Goal: Task Accomplishment & Management: Manage account settings

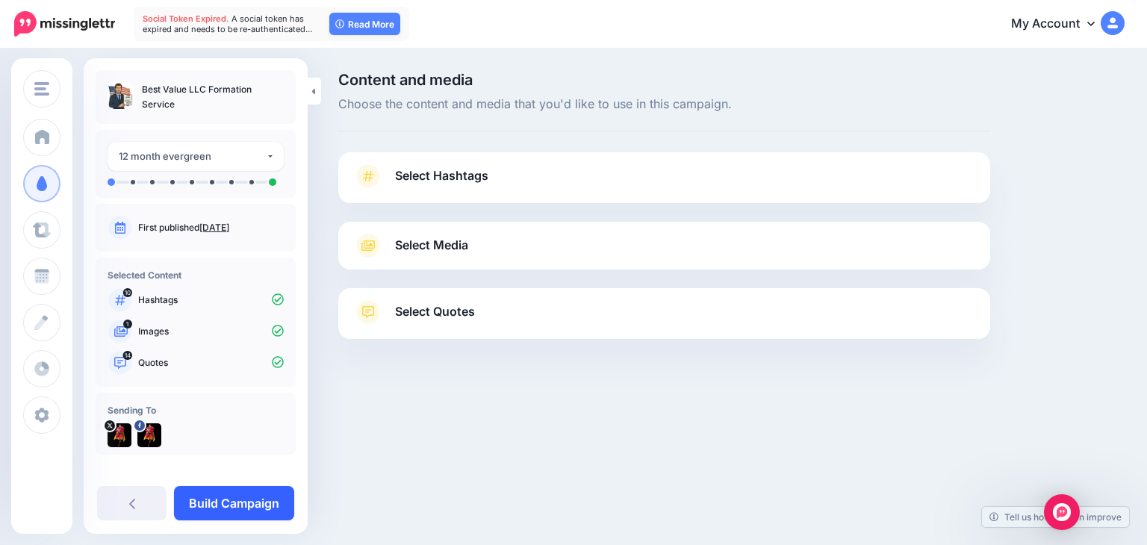
click at [257, 494] on link "Build Campaign" at bounding box center [234, 503] width 120 height 34
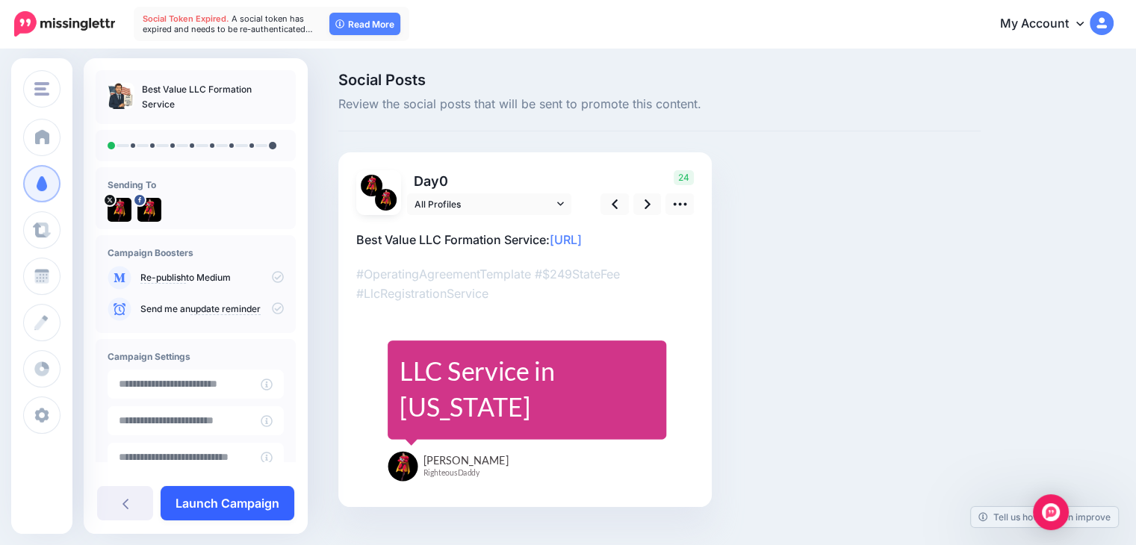
click at [289, 499] on link "Launch Campaign" at bounding box center [228, 503] width 134 height 34
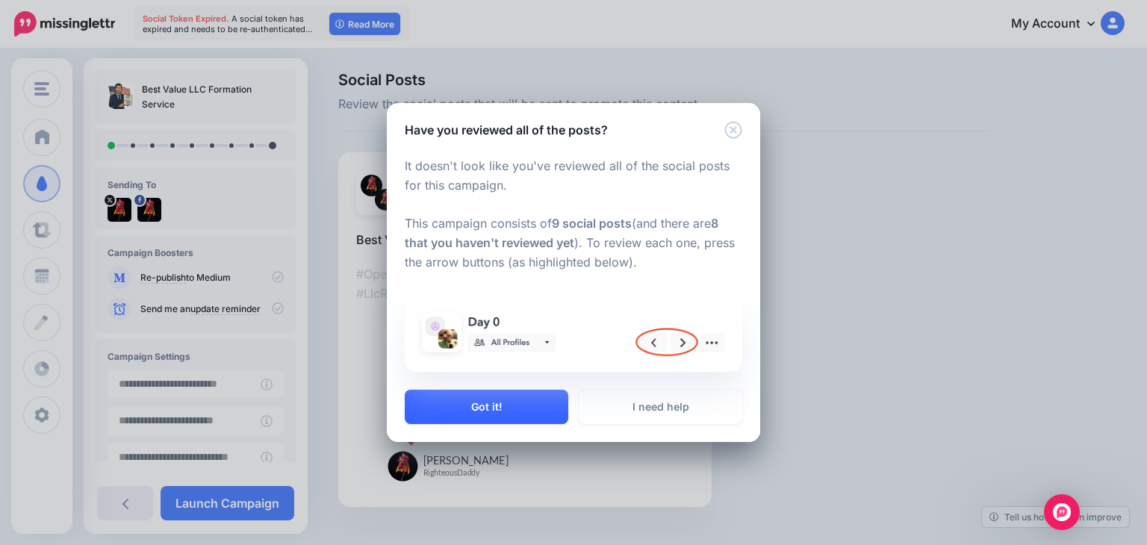
click at [502, 412] on button "Got it!" at bounding box center [487, 407] width 164 height 34
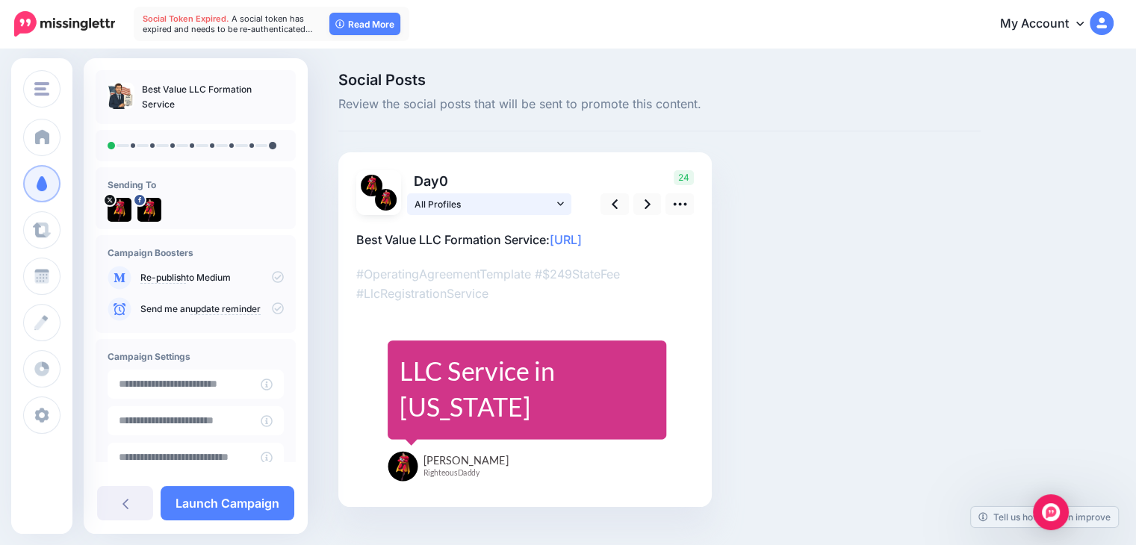
click at [494, 198] on span "All Profiles" at bounding box center [483, 204] width 139 height 16
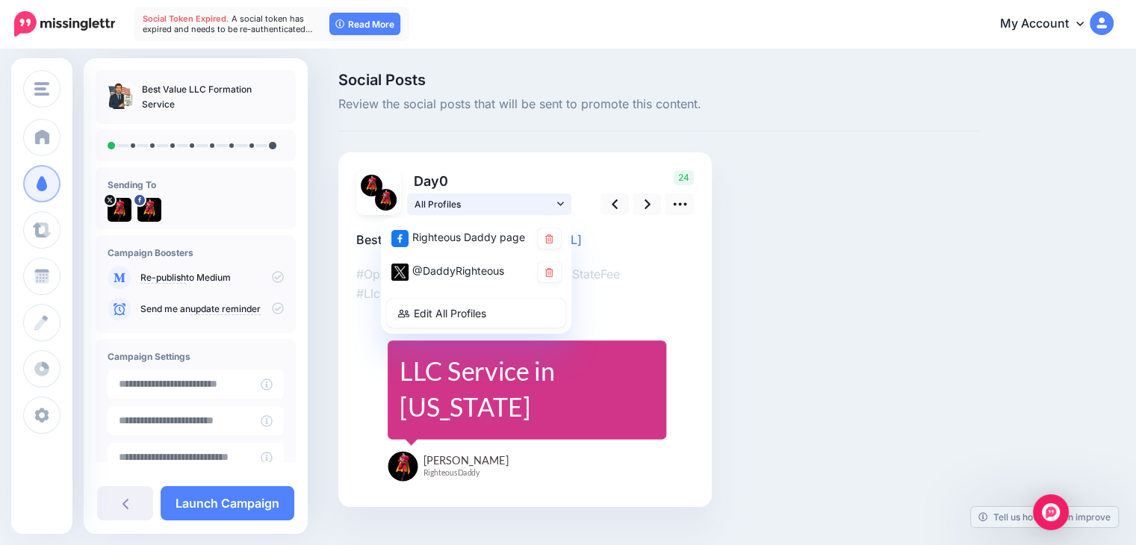
click at [494, 198] on span "All Profiles" at bounding box center [483, 204] width 139 height 16
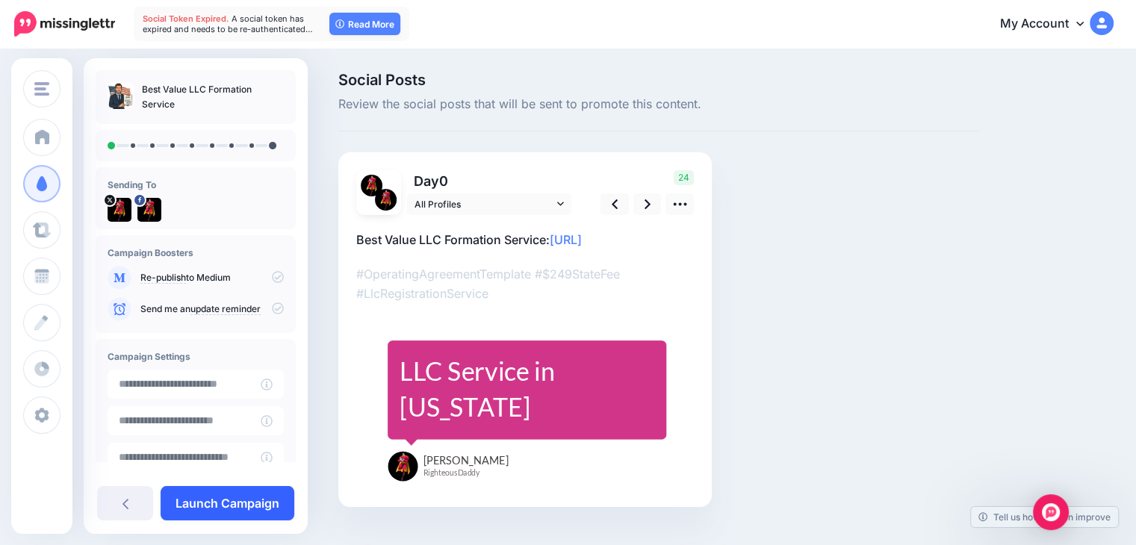
click at [248, 493] on link "Launch Campaign" at bounding box center [228, 503] width 134 height 34
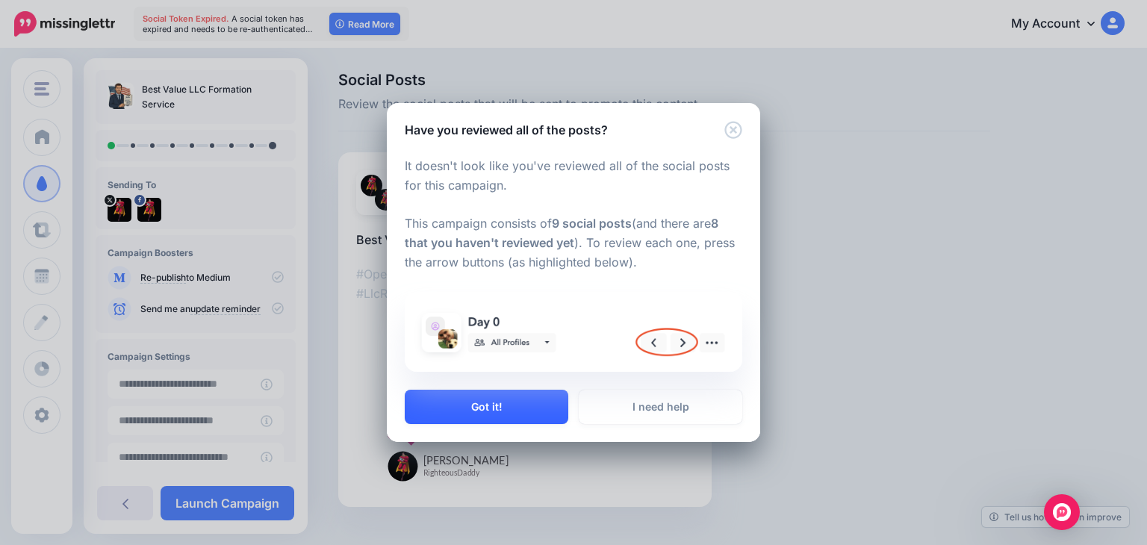
click at [436, 398] on button "Got it!" at bounding box center [487, 407] width 164 height 34
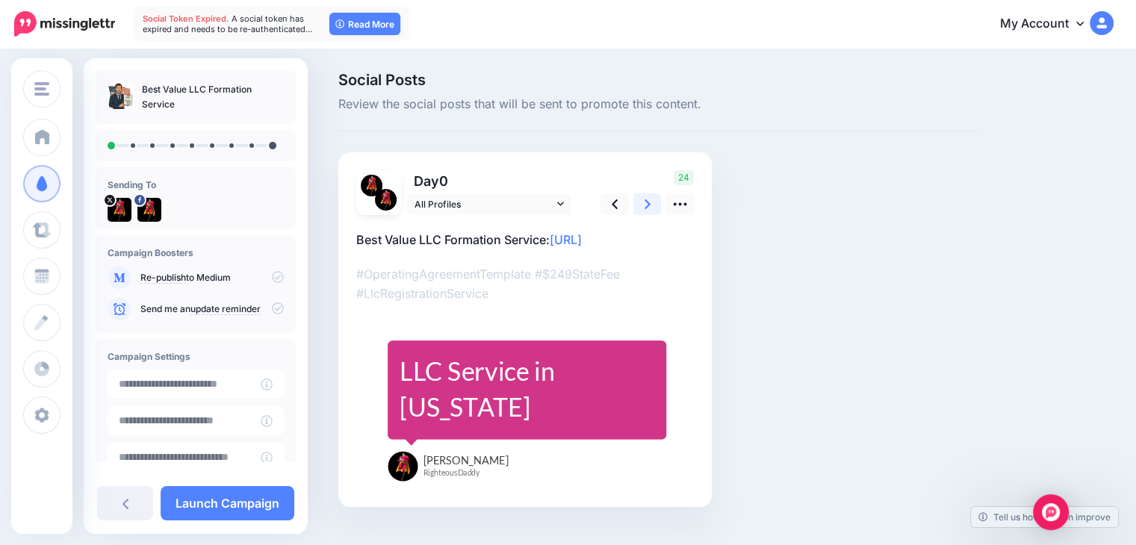
click at [648, 197] on icon at bounding box center [647, 204] width 6 height 16
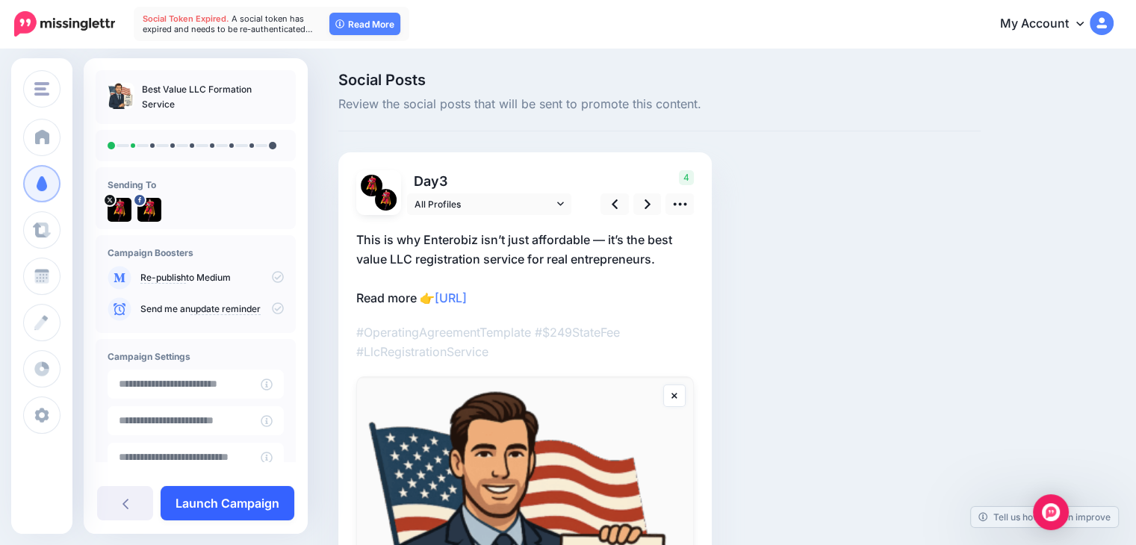
click at [224, 505] on link "Launch Campaign" at bounding box center [228, 503] width 134 height 34
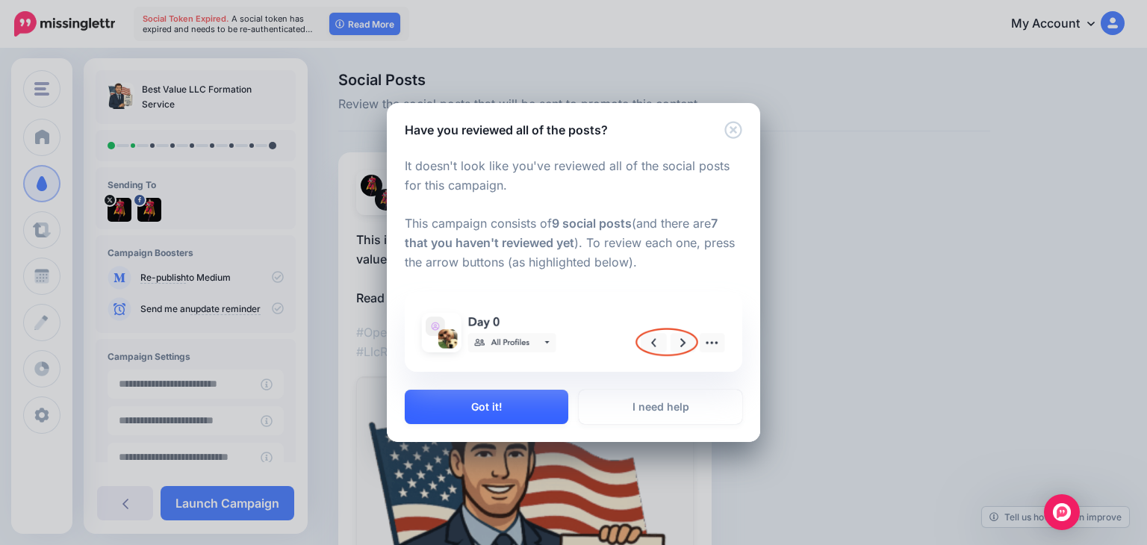
click at [461, 401] on button "Got it!" at bounding box center [487, 407] width 164 height 34
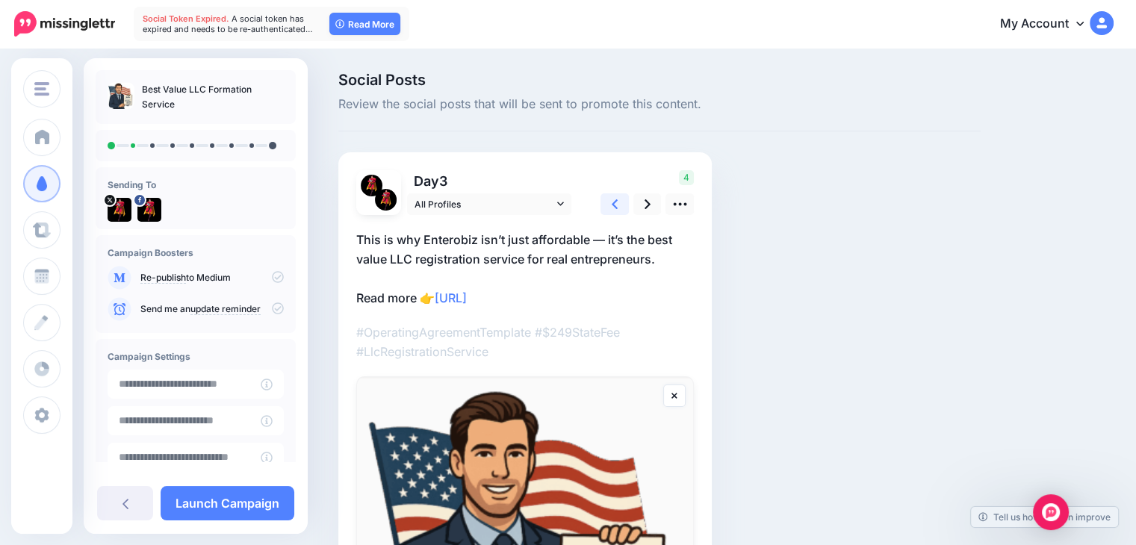
click at [627, 207] on link at bounding box center [614, 204] width 28 height 22
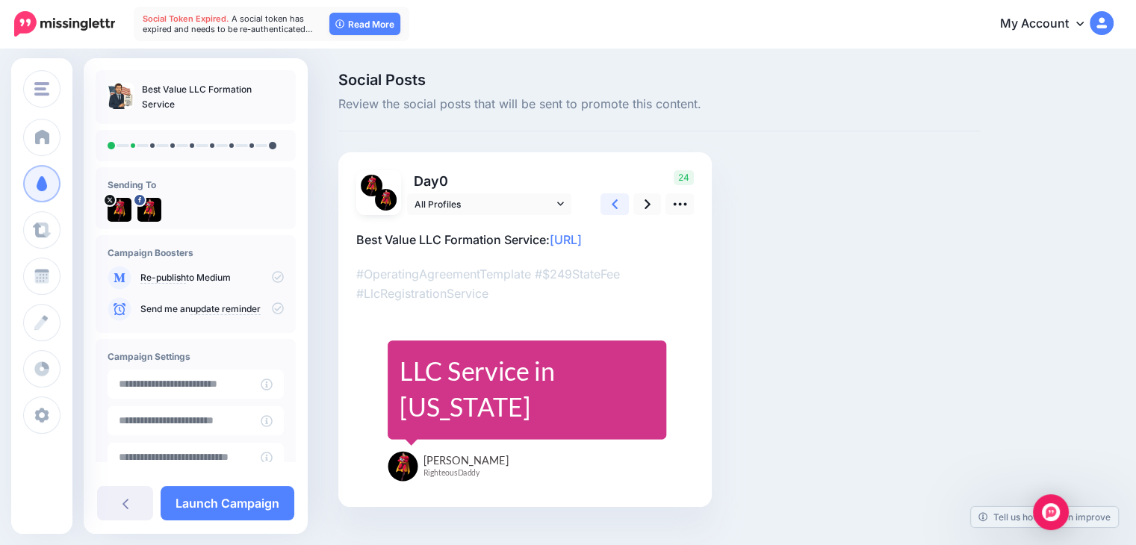
click at [627, 207] on link at bounding box center [614, 204] width 28 height 22
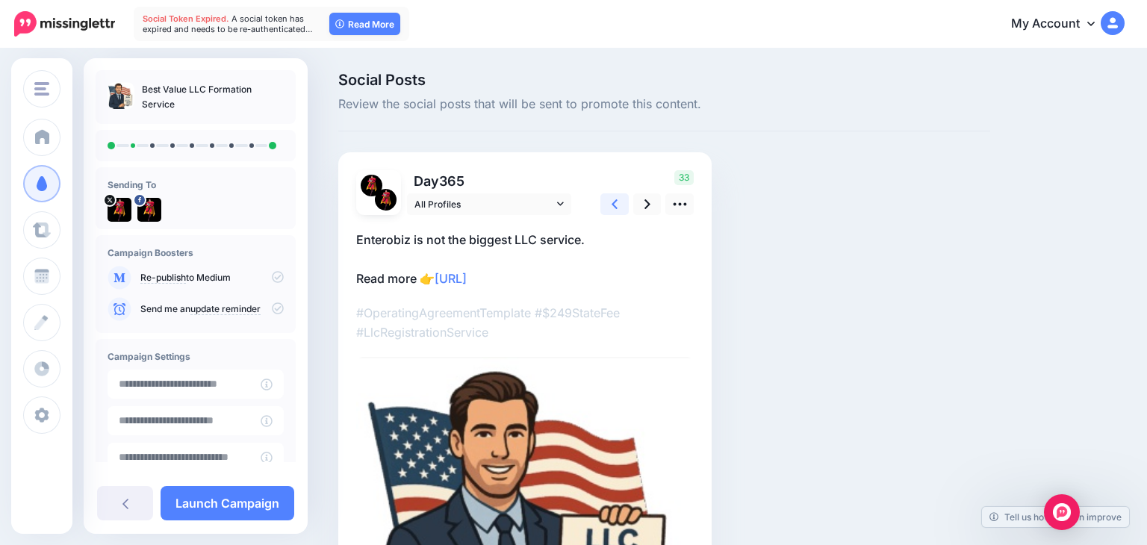
click at [627, 207] on link at bounding box center [614, 204] width 28 height 22
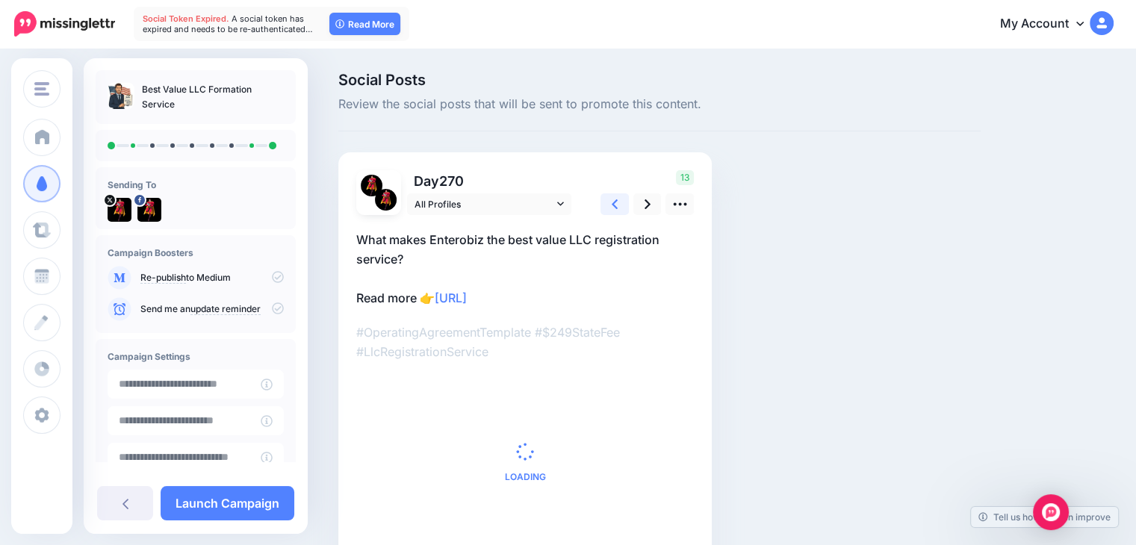
click at [627, 207] on link at bounding box center [614, 204] width 28 height 22
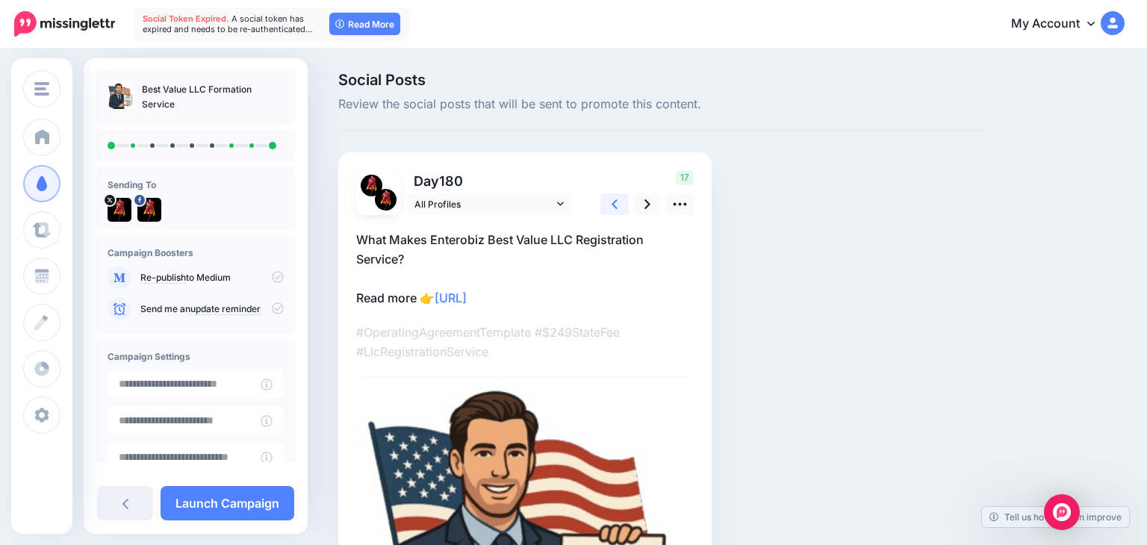
click at [627, 207] on link at bounding box center [614, 204] width 28 height 22
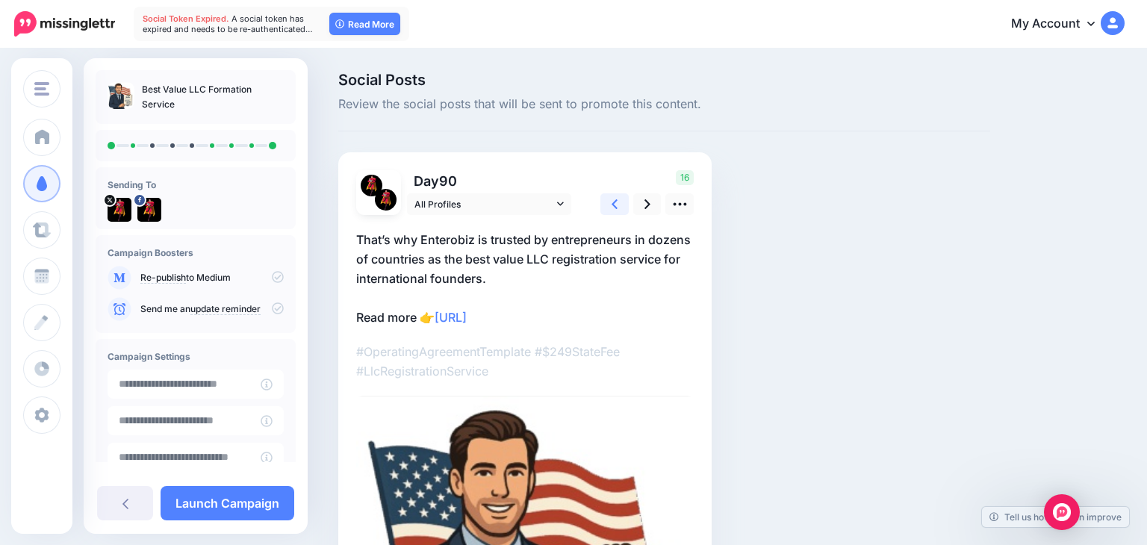
click at [627, 207] on link at bounding box center [614, 204] width 28 height 22
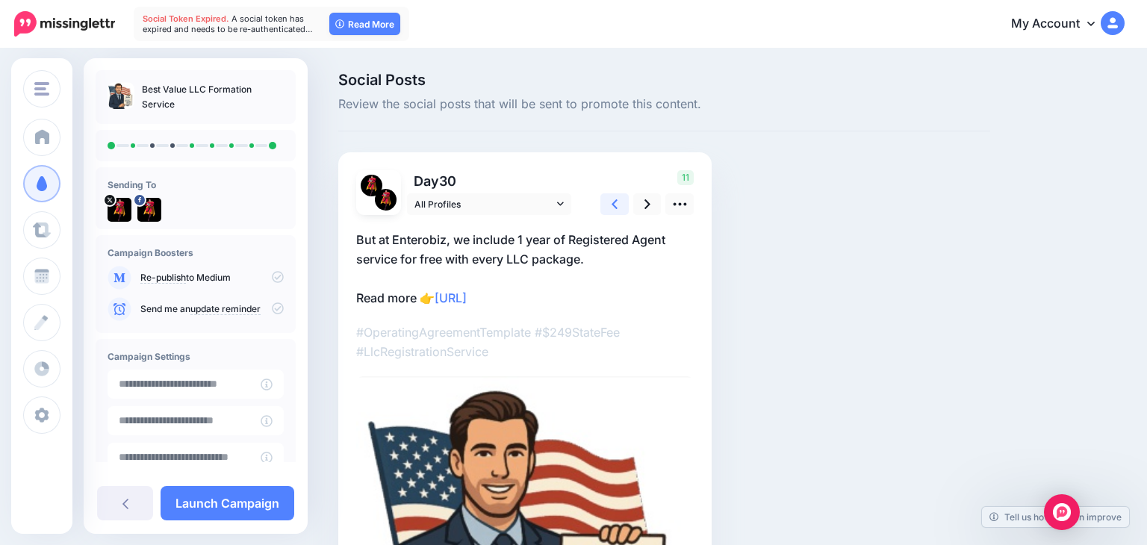
click at [627, 207] on link at bounding box center [614, 204] width 28 height 22
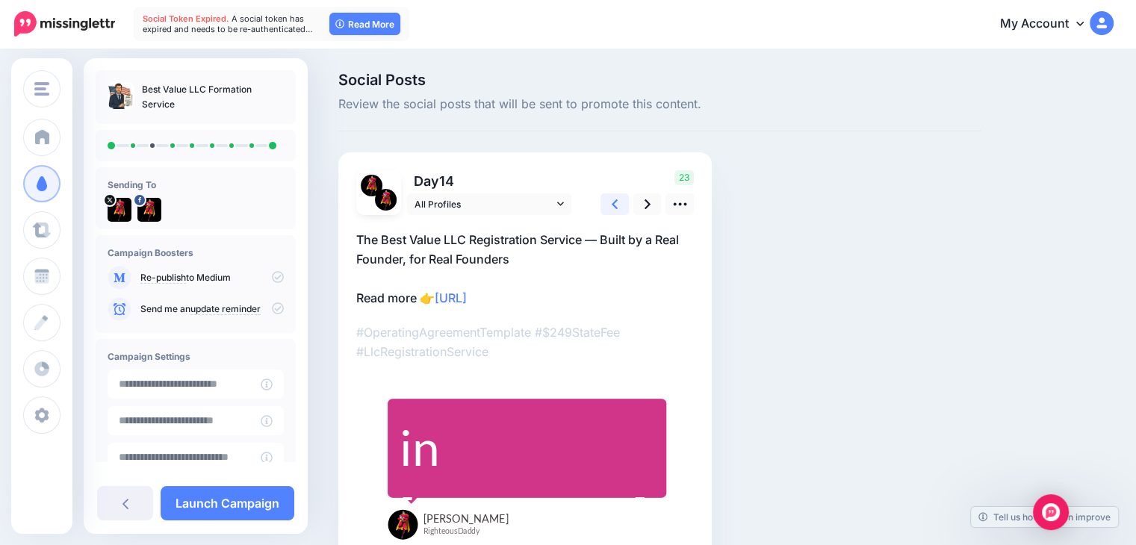
click at [627, 207] on link at bounding box center [614, 204] width 28 height 22
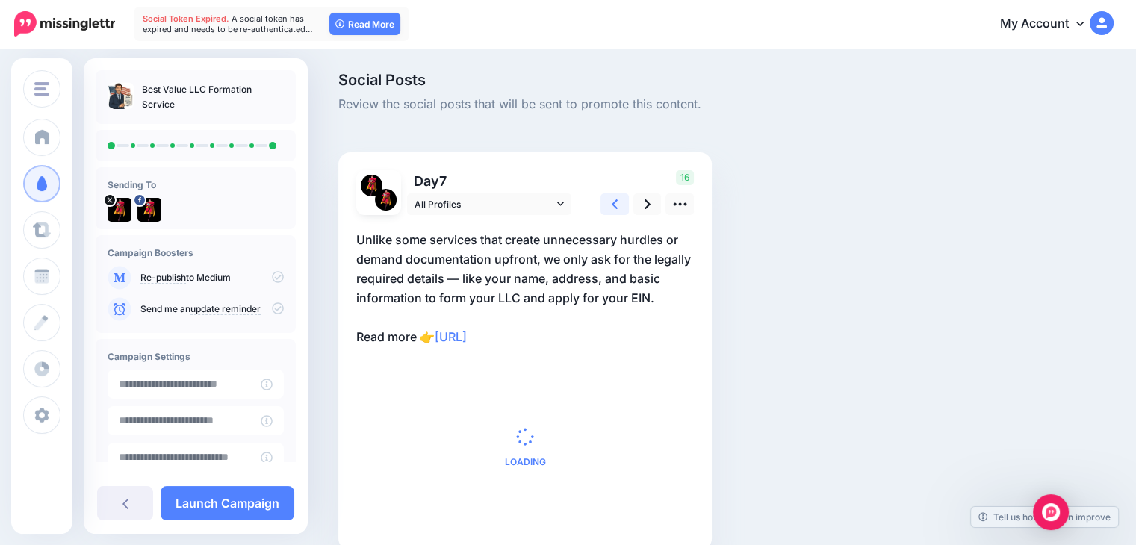
click at [627, 207] on link at bounding box center [614, 204] width 28 height 22
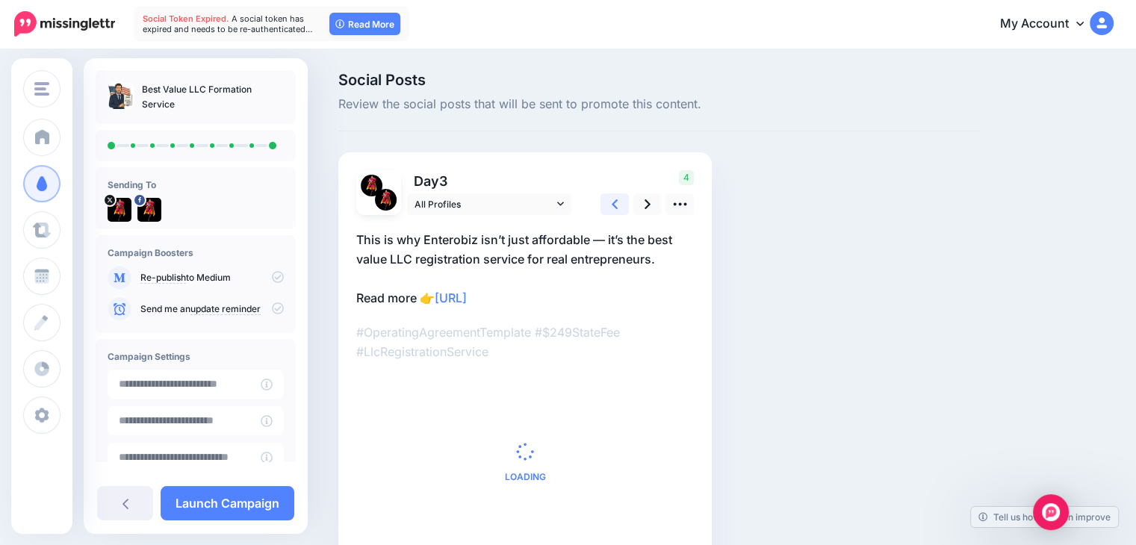
click at [627, 207] on link at bounding box center [614, 204] width 28 height 22
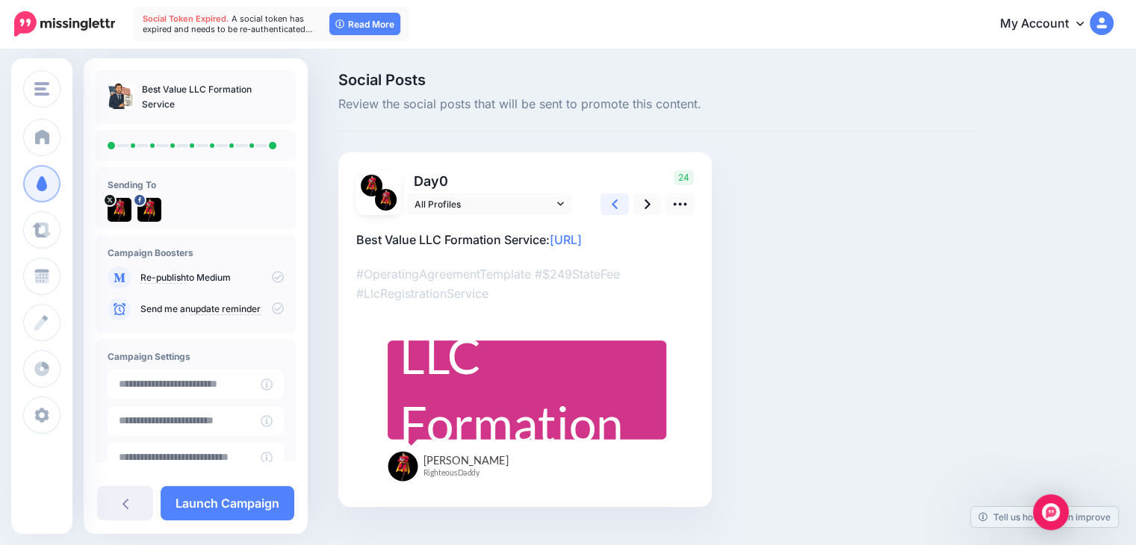
click at [627, 207] on link at bounding box center [614, 204] width 28 height 22
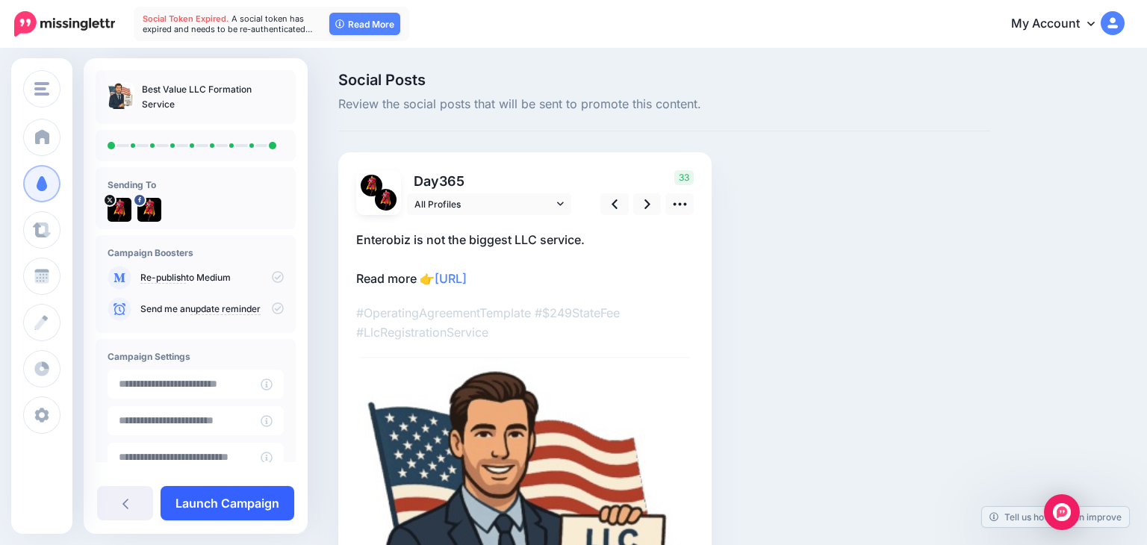
click at [260, 502] on link "Launch Campaign" at bounding box center [228, 503] width 134 height 34
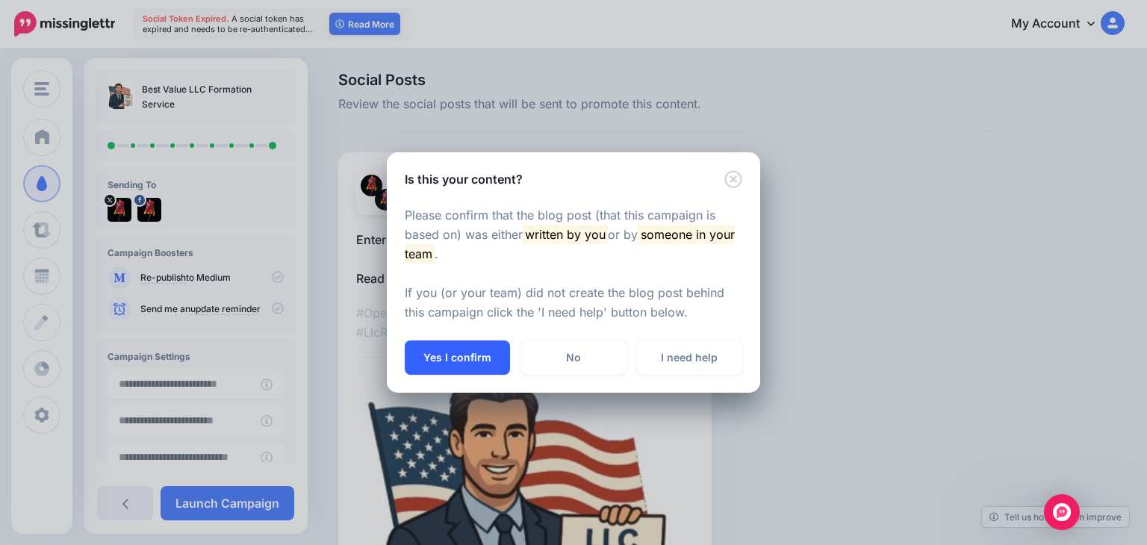
click at [477, 352] on button "Yes I confirm" at bounding box center [457, 357] width 105 height 34
